Goal: Entertainment & Leisure: Consume media (video, audio)

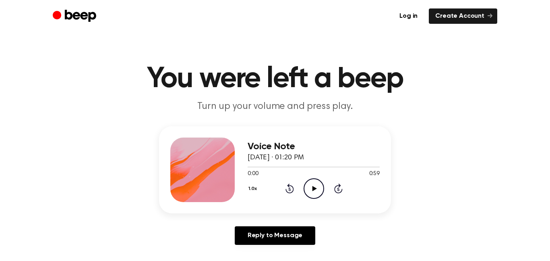
click at [317, 187] on icon "Play Audio" at bounding box center [314, 188] width 21 height 21
click at [292, 189] on icon at bounding box center [289, 188] width 8 height 10
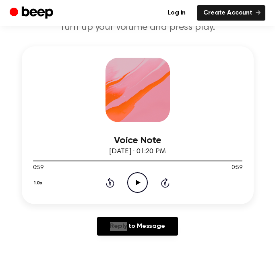
scroll to position [91, 0]
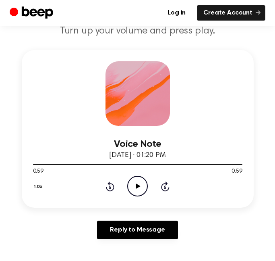
click at [136, 182] on icon "Play Audio" at bounding box center [137, 186] width 21 height 21
click at [139, 188] on icon "Pause Audio" at bounding box center [137, 186] width 21 height 21
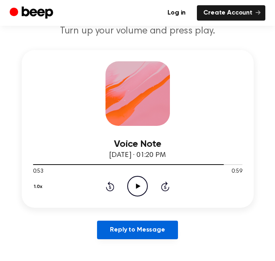
click at [143, 229] on link "Reply to Message" at bounding box center [137, 229] width 81 height 19
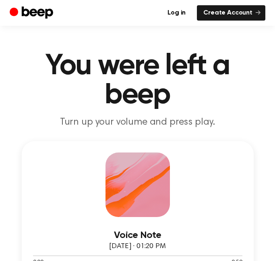
scroll to position [91, 0]
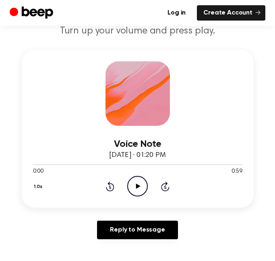
click at [146, 179] on icon "Play Audio" at bounding box center [137, 186] width 21 height 21
click at [135, 181] on icon "Pause Audio" at bounding box center [137, 186] width 21 height 21
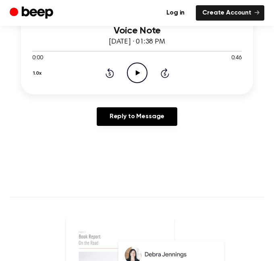
scroll to position [204, 0]
click at [137, 74] on icon "Play Audio" at bounding box center [137, 72] width 21 height 21
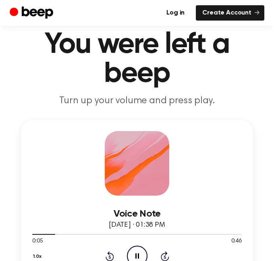
scroll to position [0, 0]
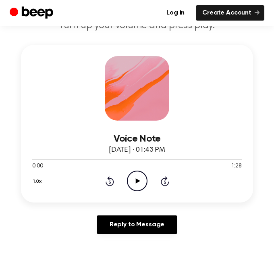
scroll to position [95, 0]
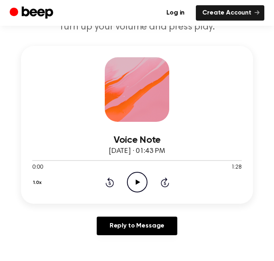
click at [139, 184] on icon "Play Audio" at bounding box center [137, 182] width 21 height 21
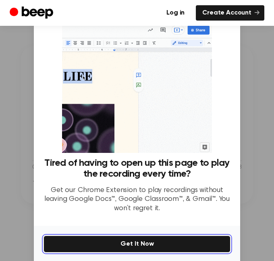
click at [145, 246] on button "Get It Now" at bounding box center [136, 243] width 187 height 17
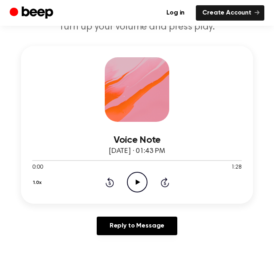
click at [141, 189] on icon "Play Audio" at bounding box center [137, 182] width 21 height 21
click at [129, 184] on icon "Pause Audio" at bounding box center [137, 182] width 21 height 21
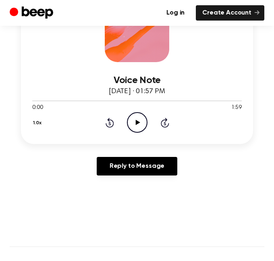
scroll to position [156, 0]
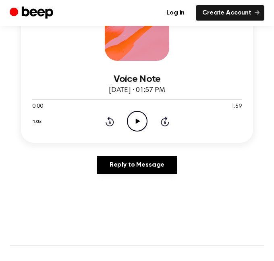
click at [139, 112] on icon "Play Audio" at bounding box center [137, 121] width 21 height 21
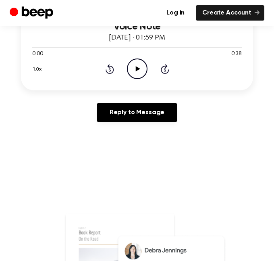
scroll to position [202, 0]
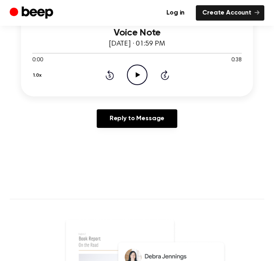
click at [138, 72] on icon "Play Audio" at bounding box center [137, 74] width 21 height 21
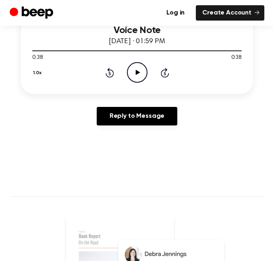
click at [137, 71] on icon at bounding box center [137, 72] width 4 height 5
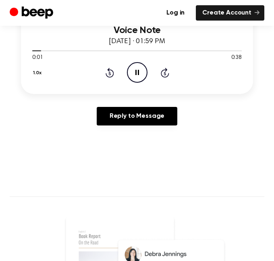
click at [37, 70] on button "1.0x" at bounding box center [38, 73] width 12 height 14
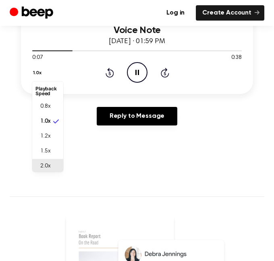
click at [47, 163] on span "2.0x" at bounding box center [45, 166] width 10 height 8
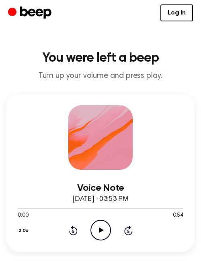
click at [103, 235] on icon "Play Audio" at bounding box center [101, 229] width 21 height 21
click at [24, 233] on button "2.0x" at bounding box center [25, 230] width 14 height 14
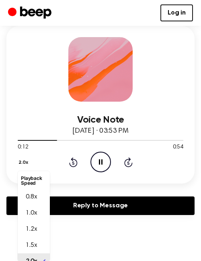
scroll to position [8, 0]
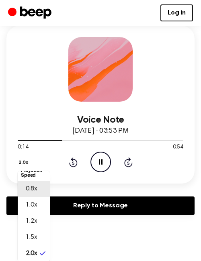
click at [37, 183] on li "0.8x" at bounding box center [34, 188] width 32 height 16
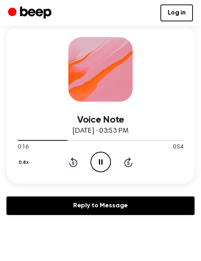
click at [34, 103] on div "Voice Note August 17, 2024 · 03:53 PM 0:16 0:54 Your browser does not support t…" at bounding box center [101, 136] width 166 height 70
click at [35, 103] on div "Voice Note August 17, 2024 · 03:53 PM 0:20 0:54 Your browser does not support t…" at bounding box center [101, 136] width 166 height 70
click at [22, 161] on button "0.8x" at bounding box center [25, 162] width 14 height 14
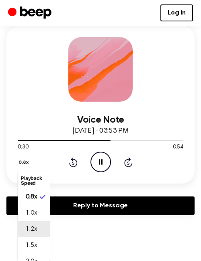
scroll to position [10, 0]
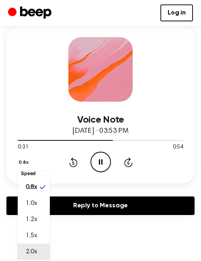
click at [35, 253] on span "2.0x" at bounding box center [31, 251] width 11 height 10
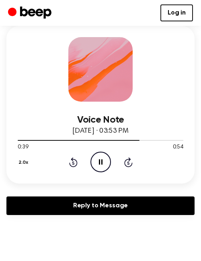
click at [98, 160] on icon "Pause Audio" at bounding box center [101, 161] width 21 height 21
click at [101, 165] on icon "Play Audio" at bounding box center [101, 161] width 21 height 21
click at [26, 162] on button "2.0x" at bounding box center [25, 162] width 14 height 14
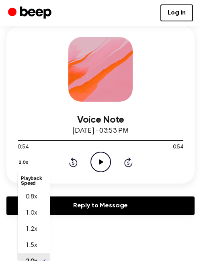
scroll to position [8, 0]
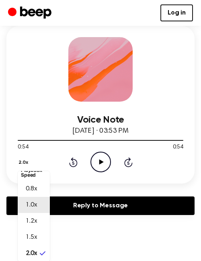
click at [36, 207] on span "1.0x" at bounding box center [31, 205] width 11 height 10
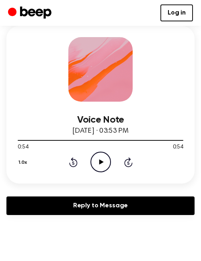
click at [101, 167] on icon "Play Audio" at bounding box center [101, 161] width 21 height 21
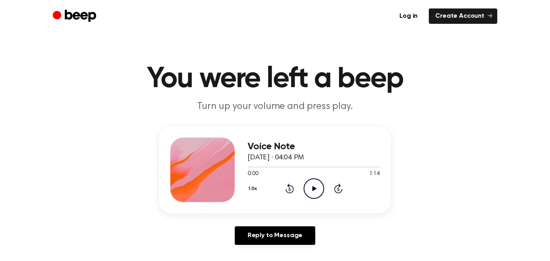
click at [316, 188] on icon at bounding box center [314, 188] width 4 height 5
click at [176, 76] on h1 "You were left a beep" at bounding box center [275, 78] width 412 height 29
